Goal: Task Accomplishment & Management: Use online tool/utility

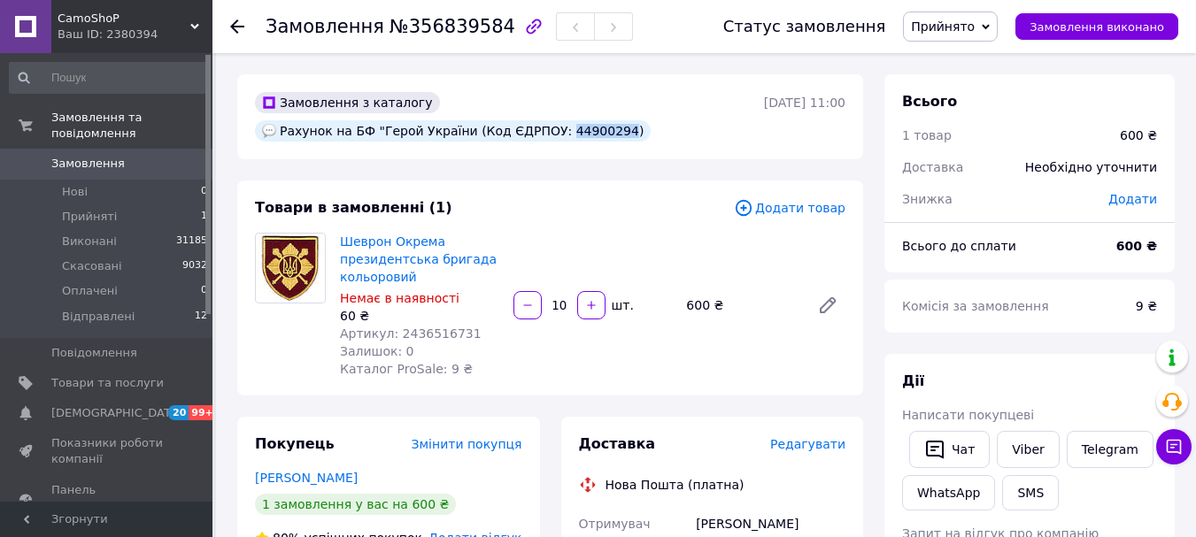
drag, startPoint x: 538, startPoint y: 128, endPoint x: 590, endPoint y: 132, distance: 52.3
click at [590, 132] on div "Рахунок на БФ "Герой України (Код ЄДРПОУ: 44900294)" at bounding box center [453, 130] width 396 height 21
copy div "44900294"
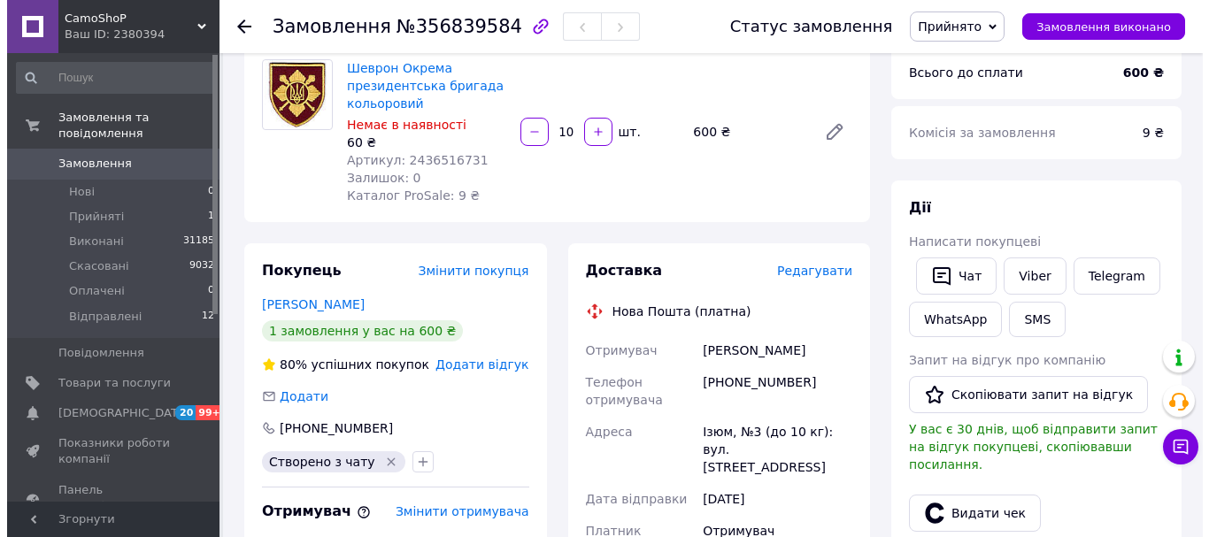
scroll to position [177, 0]
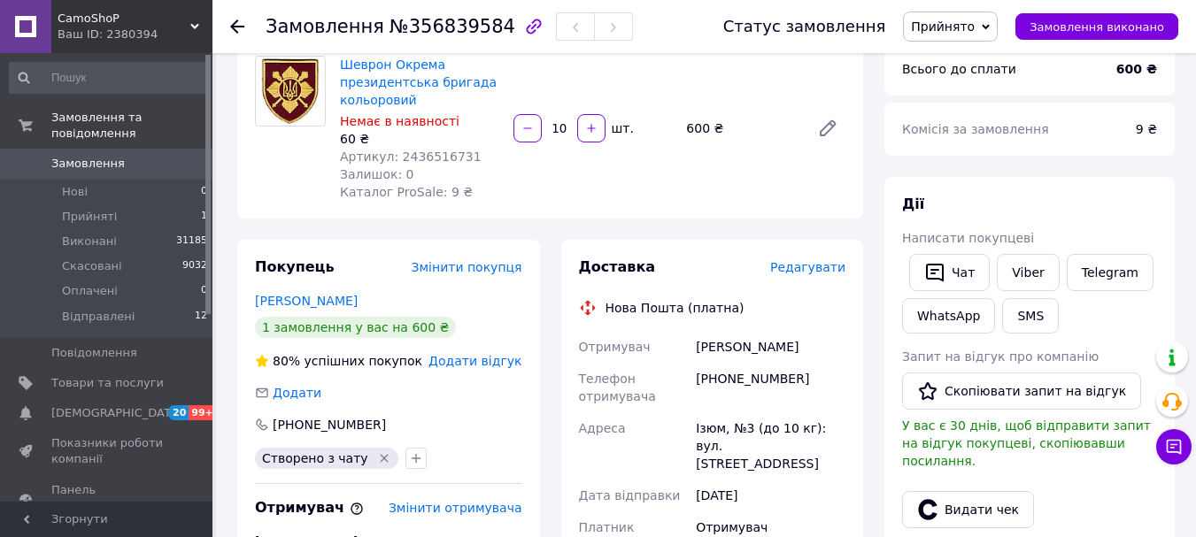
click at [804, 269] on span "Редагувати" at bounding box center [807, 267] width 75 height 14
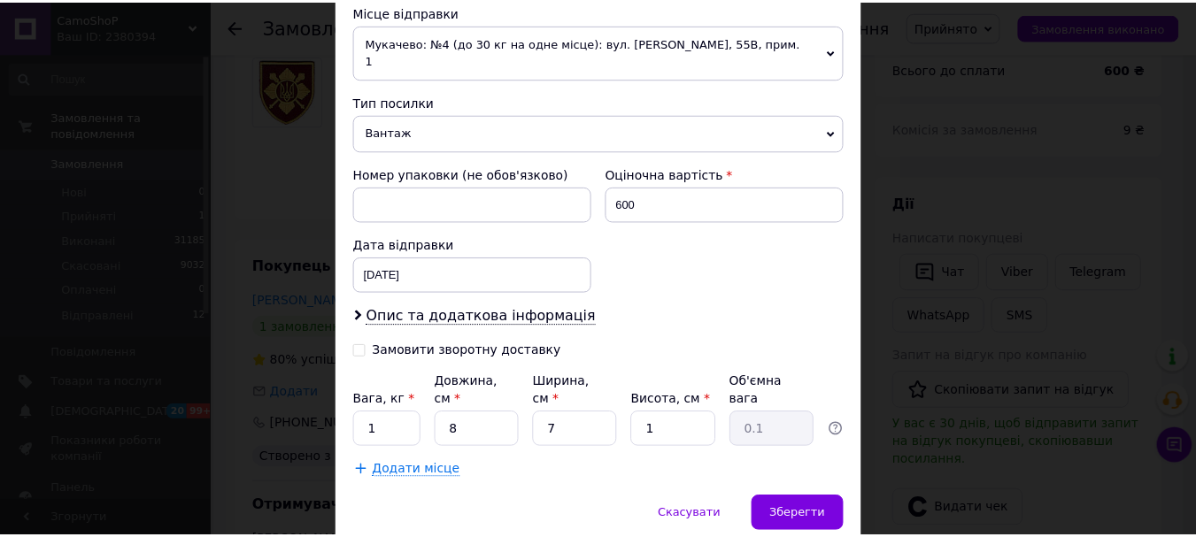
scroll to position [670, 0]
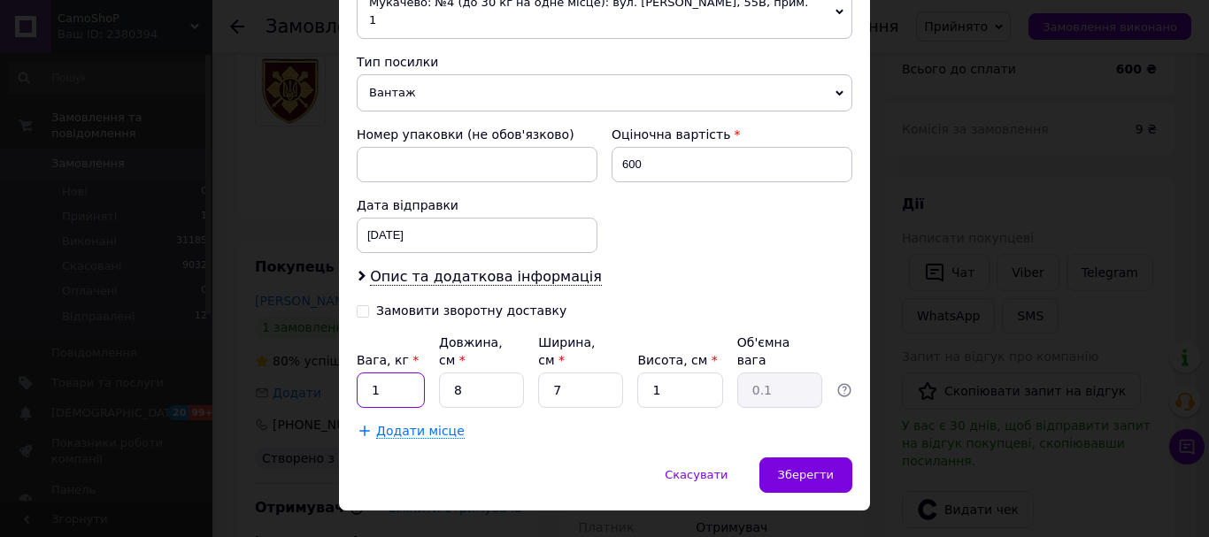
click at [376, 373] on input "1" at bounding box center [391, 390] width 68 height 35
type input "0.1"
click at [796, 468] on span "Зберегти" at bounding box center [806, 474] width 56 height 13
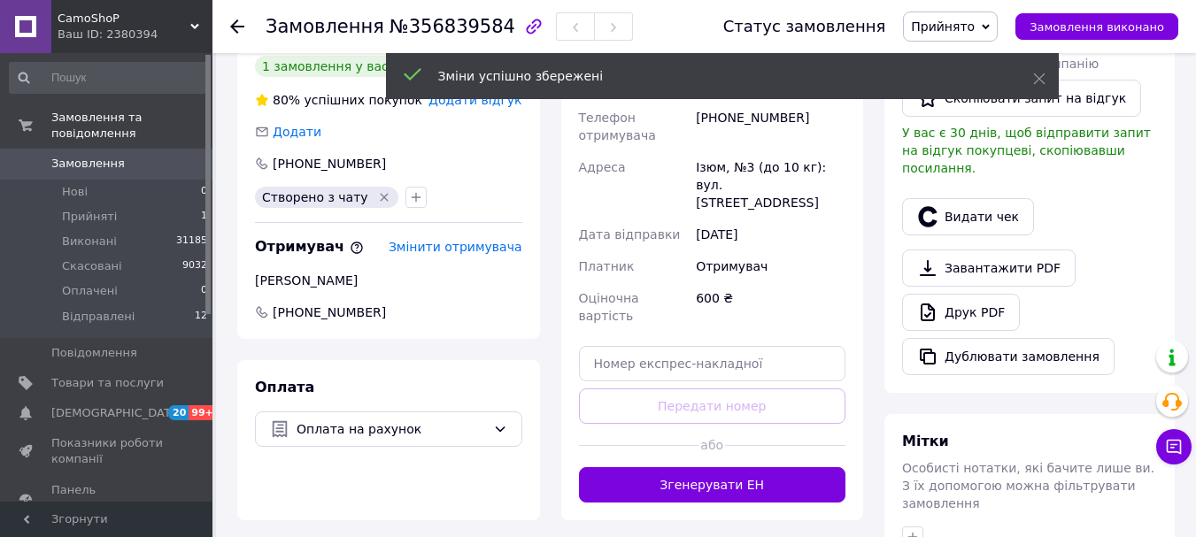
scroll to position [442, 0]
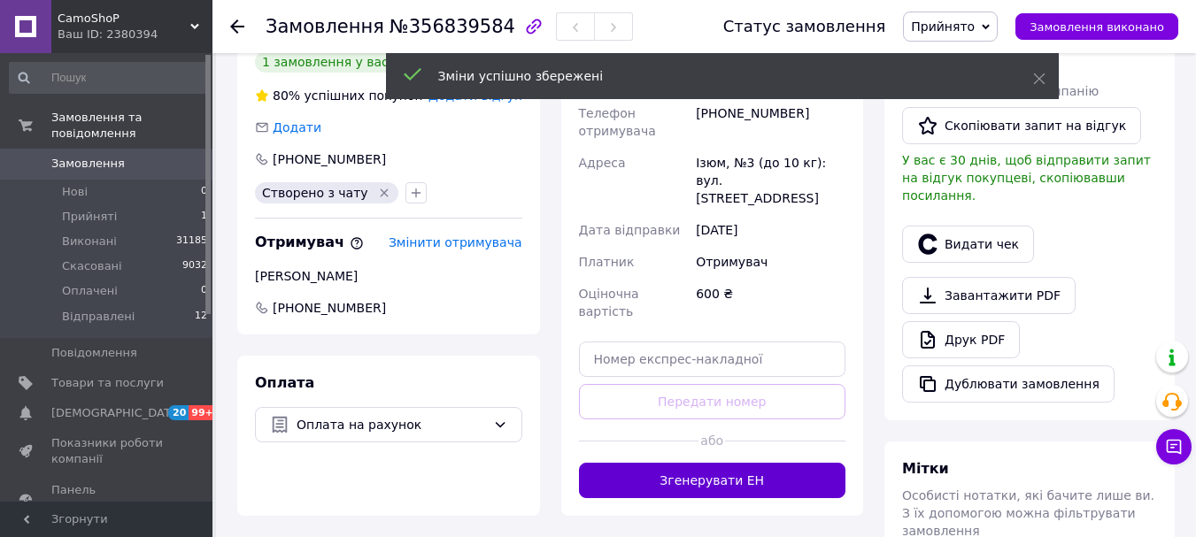
click at [704, 463] on button "Згенерувати ЕН" at bounding box center [712, 480] width 267 height 35
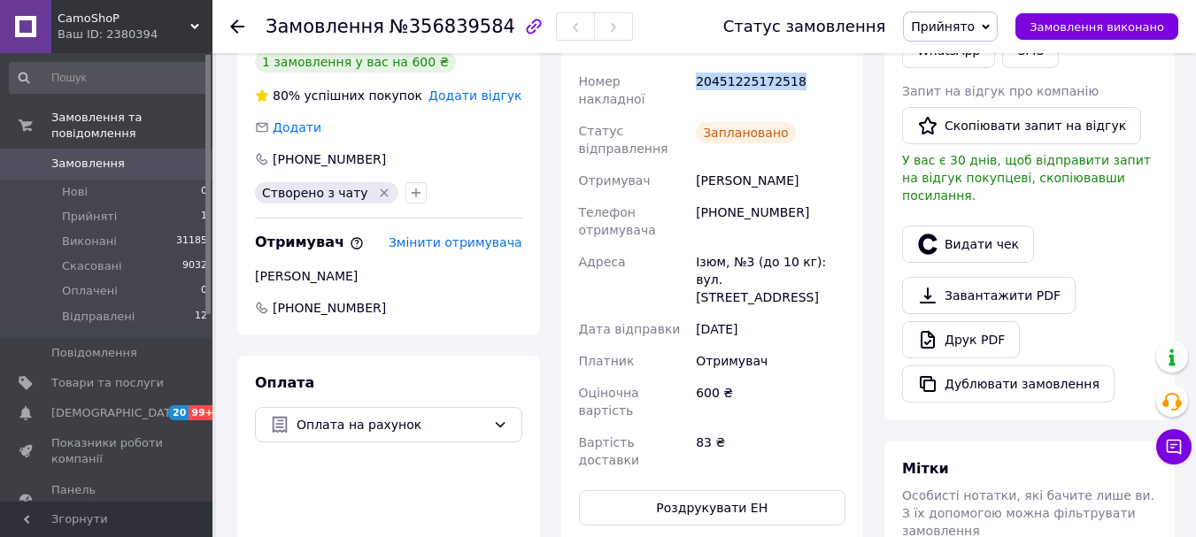
drag, startPoint x: 717, startPoint y: 94, endPoint x: 796, endPoint y: 90, distance: 78.8
click at [796, 90] on div "Номер накладної 20451225172518 Статус відправлення Заплановано Отримувач [PERSO…" at bounding box center [712, 270] width 274 height 411
copy div "Номер накладної 20451225172518"
click at [972, 35] on span "Прийнято" at bounding box center [950, 27] width 95 height 30
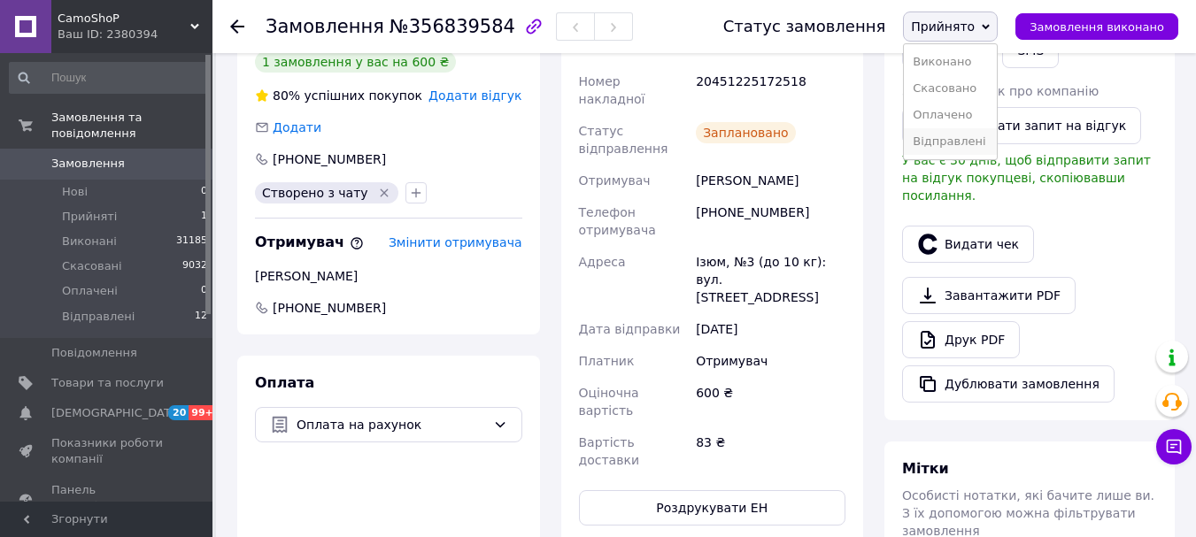
click at [987, 138] on li "Відправлені" at bounding box center [950, 141] width 93 height 27
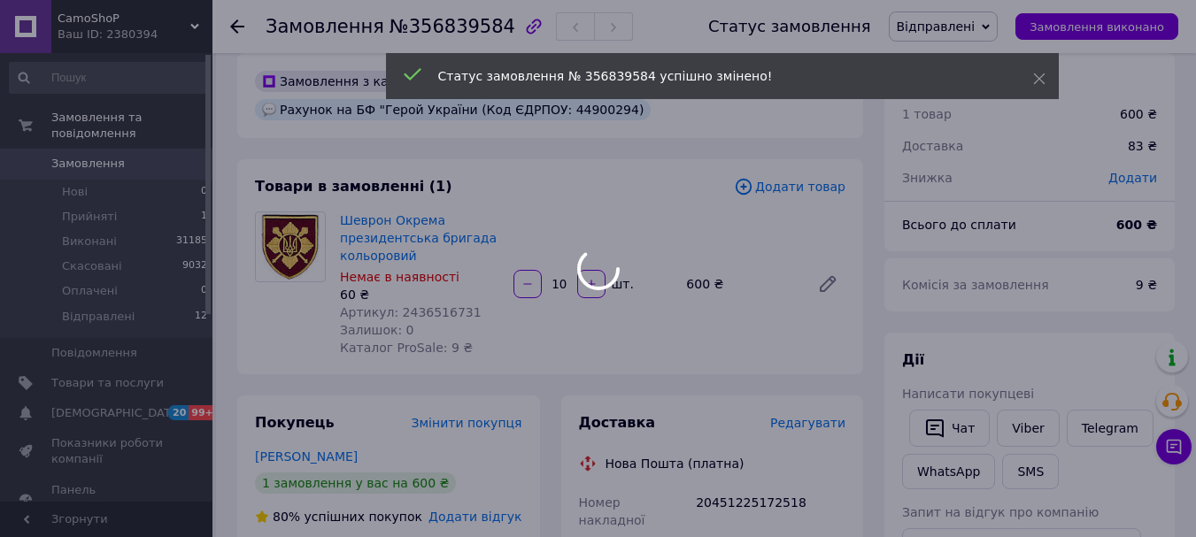
scroll to position [0, 0]
